Goal: Transaction & Acquisition: Purchase product/service

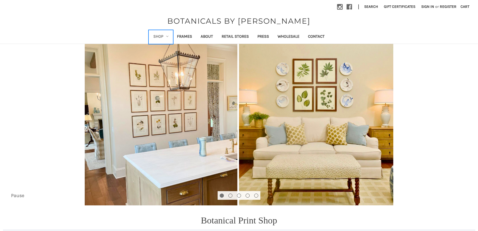
click at [160, 34] on link "Shop" at bounding box center [161, 36] width 24 height 13
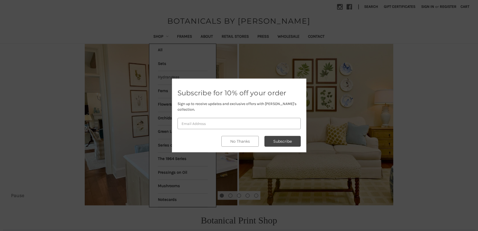
click at [169, 77] on div at bounding box center [239, 115] width 478 height 231
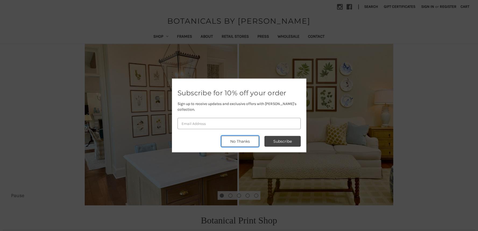
click at [232, 137] on button "No Thanks" at bounding box center [240, 141] width 37 height 11
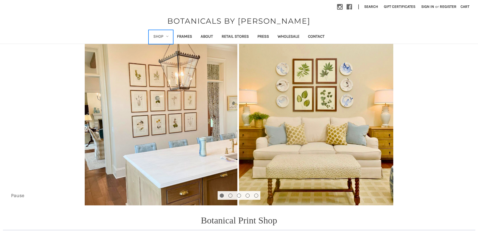
click at [165, 35] on link "Shop" at bounding box center [161, 36] width 24 height 13
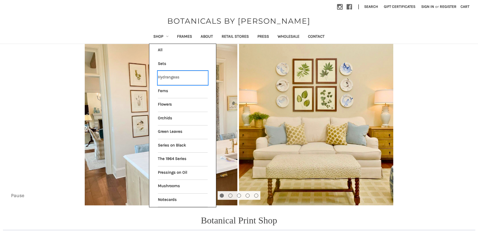
click at [170, 77] on link "Hydrangeas" at bounding box center [183, 77] width 50 height 13
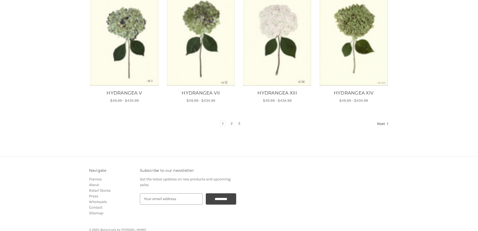
scroll to position [354, 0]
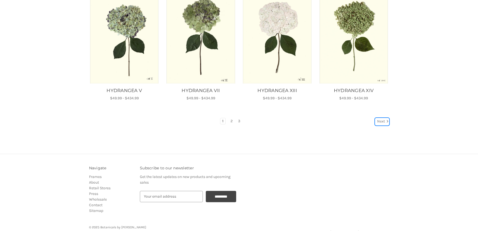
click at [383, 124] on link "Next" at bounding box center [383, 121] width 14 height 7
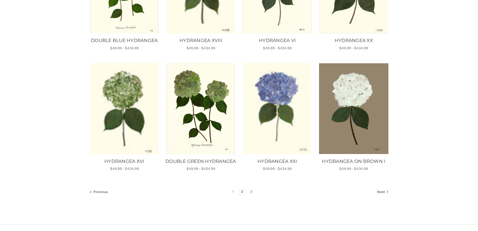
scroll to position [299, 0]
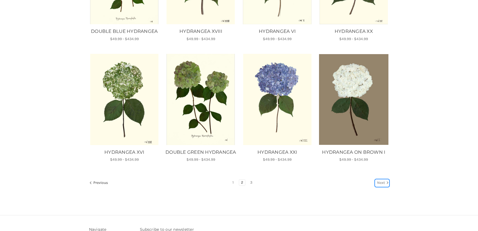
click at [381, 187] on link "Next" at bounding box center [383, 183] width 14 height 7
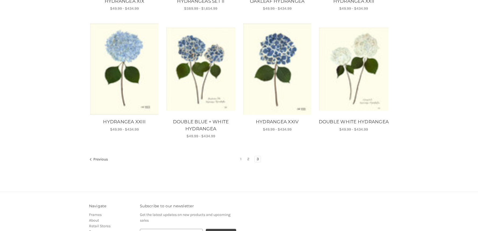
scroll to position [327, 0]
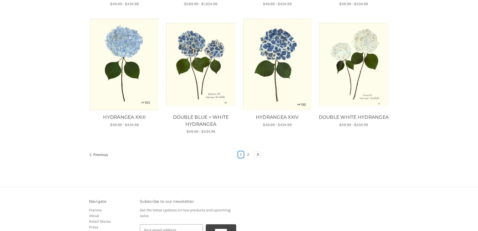
click at [241, 154] on link "1" at bounding box center [241, 155] width 5 height 6
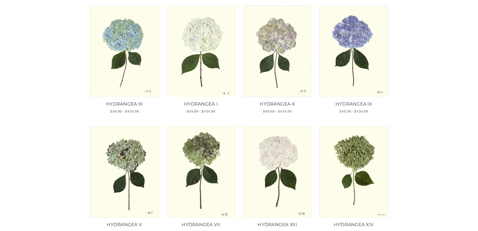
scroll to position [208, 0]
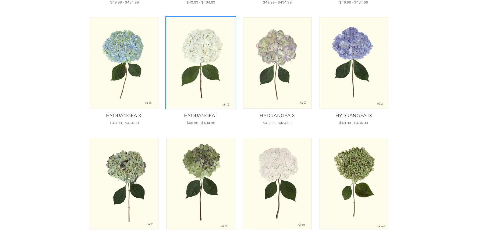
click at [193, 50] on img "HYDRANGEA I, Price range from $49.99 to $434.99\a\a" at bounding box center [200, 62] width 69 height 91
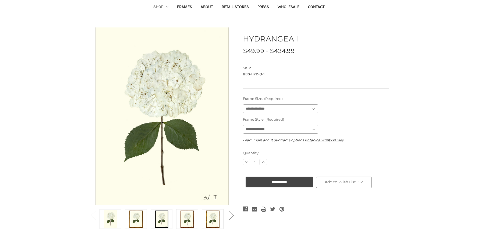
scroll to position [34, 0]
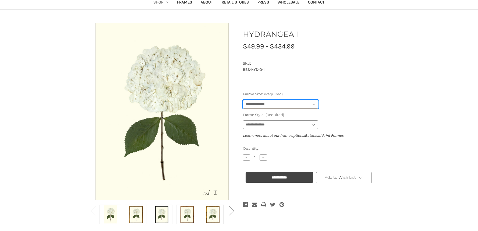
click at [295, 104] on select "**********" at bounding box center [280, 104] width 75 height 9
select select "****"
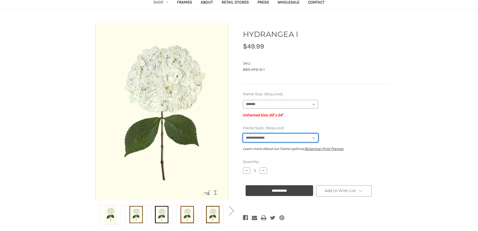
click at [275, 138] on select "**********" at bounding box center [280, 138] width 75 height 9
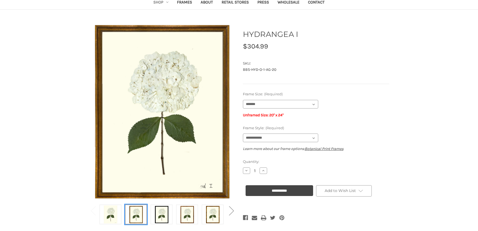
click at [140, 216] on img at bounding box center [135, 214] width 13 height 18
click at [156, 216] on img at bounding box center [161, 214] width 13 height 18
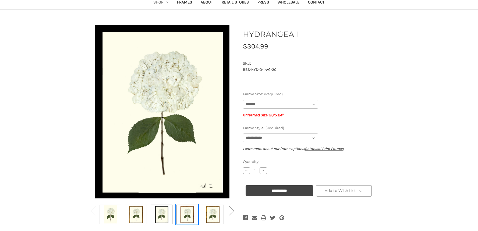
click at [185, 213] on img at bounding box center [187, 214] width 13 height 18
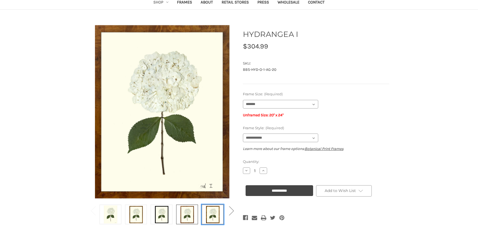
click at [214, 215] on img at bounding box center [212, 214] width 13 height 18
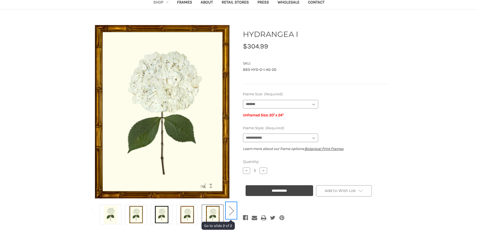
click at [232, 212] on button "Next" at bounding box center [231, 210] width 11 height 16
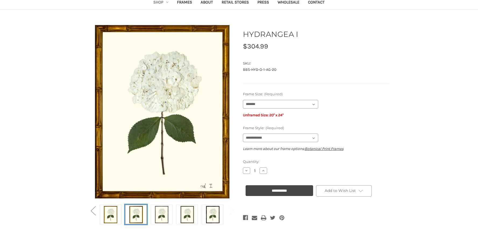
click at [141, 221] on img at bounding box center [135, 214] width 13 height 18
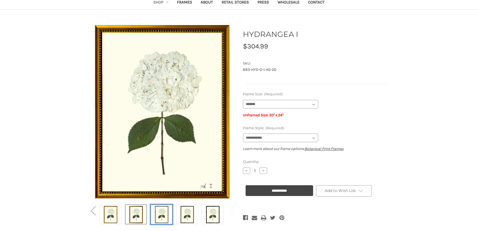
click at [160, 216] on img at bounding box center [161, 214] width 13 height 18
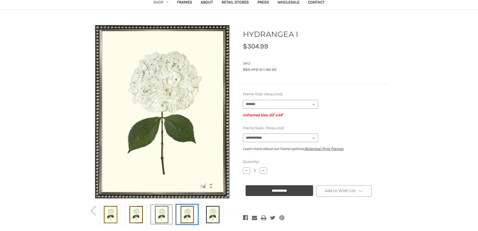
click at [183, 215] on img at bounding box center [187, 214] width 13 height 18
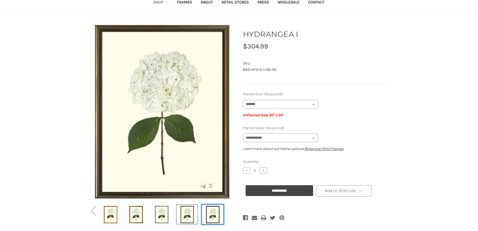
click at [214, 213] on img at bounding box center [212, 214] width 13 height 18
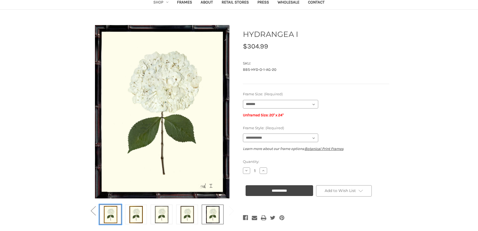
click at [109, 215] on img at bounding box center [110, 214] width 13 height 18
select select "****"
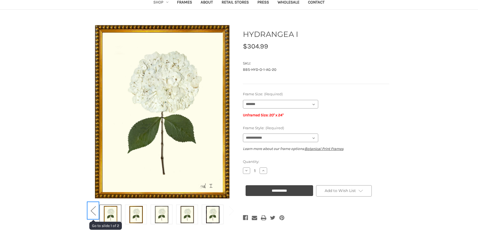
click at [96, 212] on button "Previous" at bounding box center [93, 210] width 11 height 16
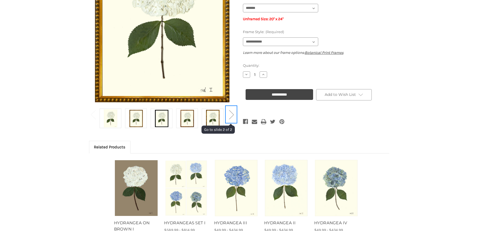
scroll to position [0, 0]
